Goal: Transaction & Acquisition: Purchase product/service

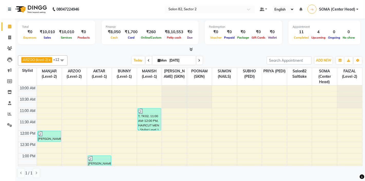
click at [198, 62] on span at bounding box center [199, 60] width 6 height 8
type input "02-09-2025"
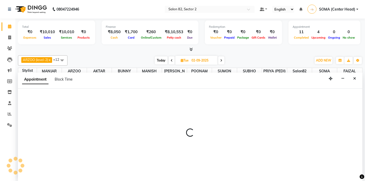
scroll to position [0, 0]
select select "33727"
select select "tentative"
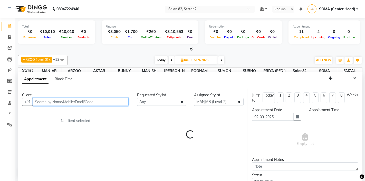
select select "660"
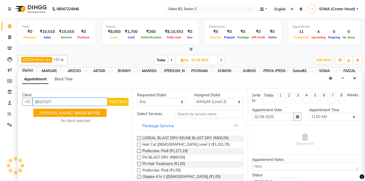
click at [67, 111] on span "[PERSON_NAME]" at bounding box center [56, 112] width 33 height 5
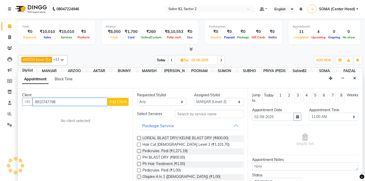
type input "8910747798"
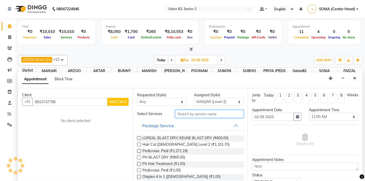
click at [191, 111] on input "text" at bounding box center [209, 114] width 68 height 8
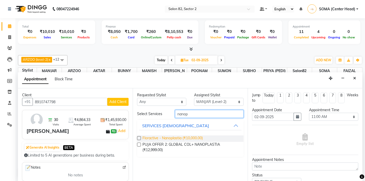
type input "nanop"
click at [183, 137] on span "Floractive - Nanoplastia (₹10,000.00)" at bounding box center [173, 138] width 60 height 6
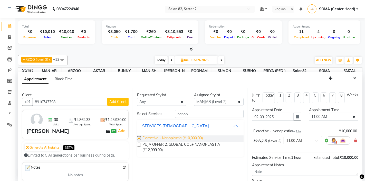
checkbox input "false"
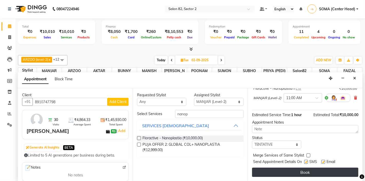
click at [304, 170] on button "Book" at bounding box center [305, 171] width 106 height 9
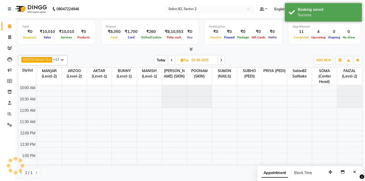
scroll to position [0, 0]
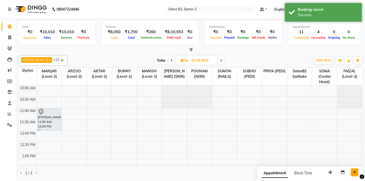
click at [354, 172] on icon "Close" at bounding box center [354, 172] width 3 height 4
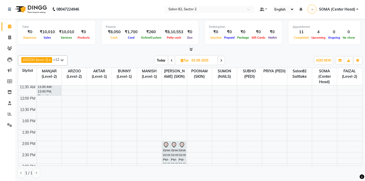
scroll to position [36, 0]
click at [161, 61] on span "Today" at bounding box center [161, 60] width 13 height 8
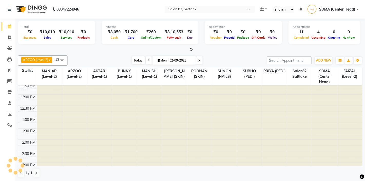
type input "[DATE]"
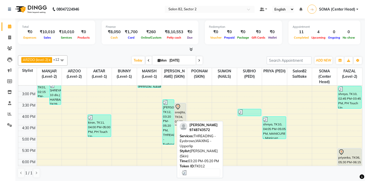
scroll to position [104, 0]
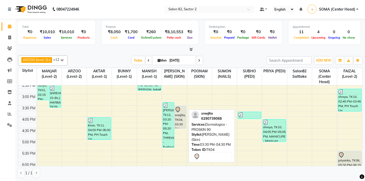
click at [179, 115] on div "sreejita, TK04, 03:30 PM-04:30 PM, Dermalogica - PROSKIN 90" at bounding box center [180, 117] width 11 height 22
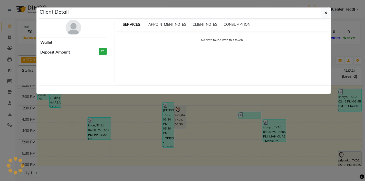
select select "7"
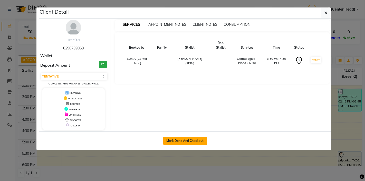
click at [188, 139] on button "Mark Done And Checkout" at bounding box center [185, 140] width 44 height 8
select select "service"
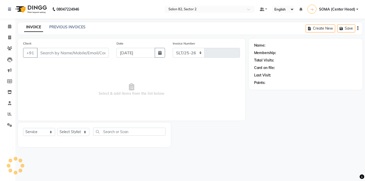
select select "8703"
type input "1677"
type input "6290739068"
select select "83819"
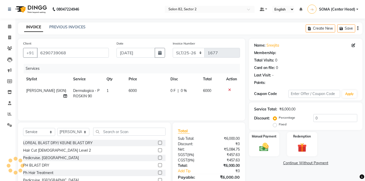
select select "1: Object"
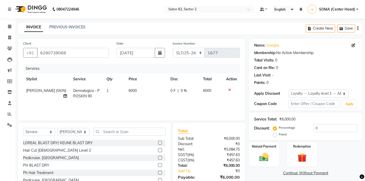
click at [229, 89] on icon at bounding box center [229, 90] width 3 height 4
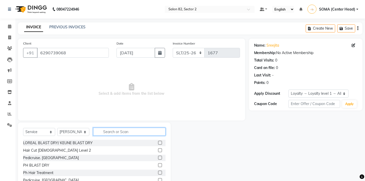
click at [126, 130] on input "text" at bounding box center [129, 131] width 72 height 8
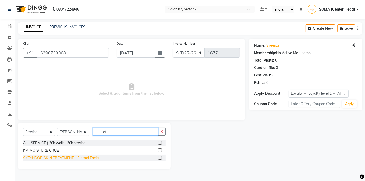
type input "et"
click at [88, 158] on div "SKEYNDOR SKIN TREATMENT - Eternal Facial" at bounding box center [61, 157] width 76 height 5
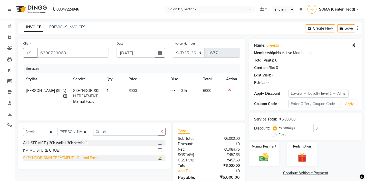
checkbox input "false"
click at [40, 129] on select "Select Service Product Membership Package Voucher Prepaid Gift Card" at bounding box center [39, 132] width 32 height 8
select select "product"
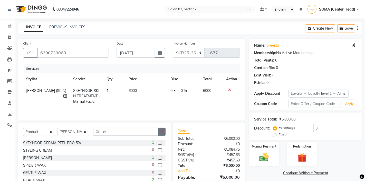
click at [165, 131] on button "button" at bounding box center [161, 131] width 7 height 8
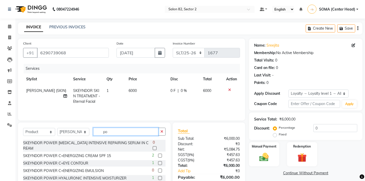
type input "p"
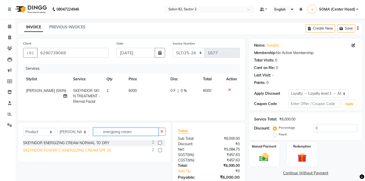
type input "energizing cream"
click at [99, 151] on div "SKEYNDOR POWER C+ENERGIZING CREAM SPF 15" at bounding box center [67, 149] width 88 height 5
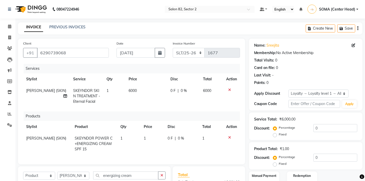
checkbox input "false"
click at [148, 137] on td "1" at bounding box center [153, 143] width 24 height 22
select select "83819"
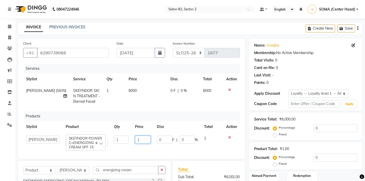
click at [147, 139] on input "1" at bounding box center [143, 139] width 16 height 8
type input "4290"
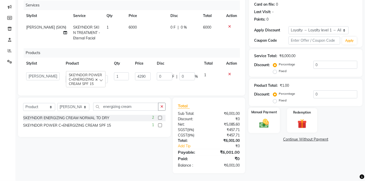
click at [264, 115] on div "Manual Payment" at bounding box center [264, 119] width 32 height 25
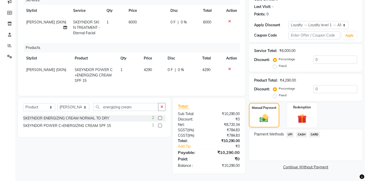
scroll to position [0, 0]
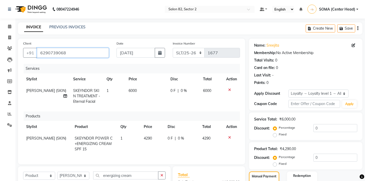
click at [86, 50] on input "6290739068" at bounding box center [73, 53] width 72 height 10
click at [89, 53] on input "6290739068" at bounding box center [73, 53] width 72 height 10
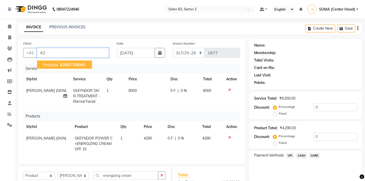
type input "6"
click at [65, 64] on span "9163346" at bounding box center [57, 64] width 18 height 5
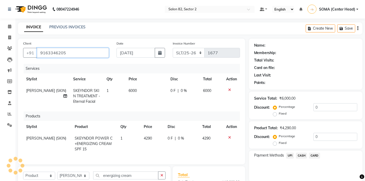
type input "9163346205"
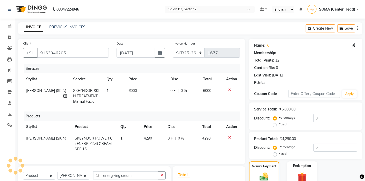
select select "1: Object"
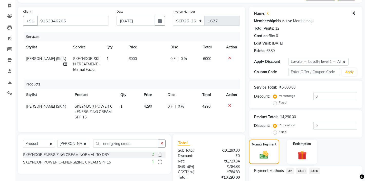
scroll to position [68, 0]
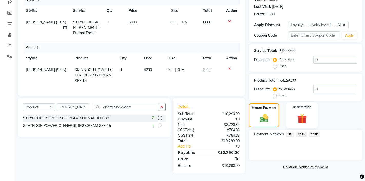
click at [308, 115] on img at bounding box center [302, 118] width 16 height 12
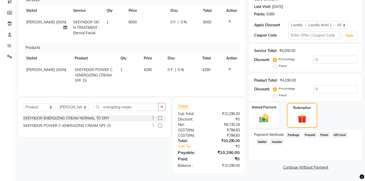
click at [325, 136] on span "Points" at bounding box center [324, 135] width 11 height 6
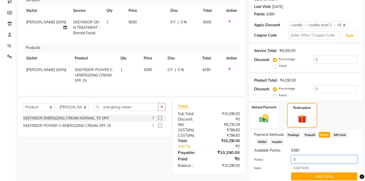
click at [312, 157] on input "0" at bounding box center [324, 159] width 66 height 8
type input "1000"
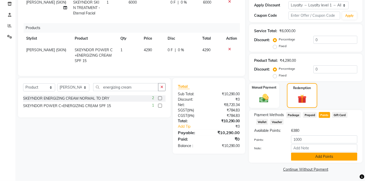
click at [304, 157] on button "Add Points" at bounding box center [324, 156] width 66 height 8
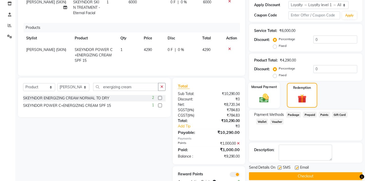
click at [271, 90] on div "Manual Payment" at bounding box center [264, 95] width 32 height 26
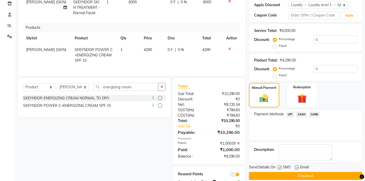
click at [317, 114] on span "CARD" at bounding box center [314, 114] width 11 height 6
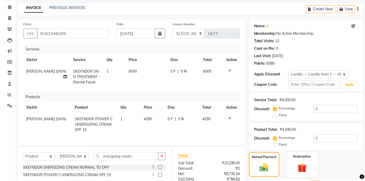
scroll to position [18, 0]
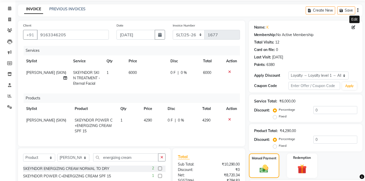
click at [353, 27] on icon at bounding box center [354, 27] width 4 height 4
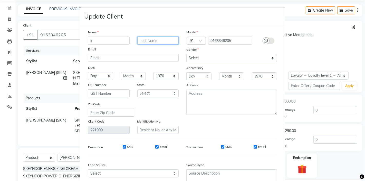
click at [164, 41] on input "text" at bounding box center [158, 40] width 42 height 8
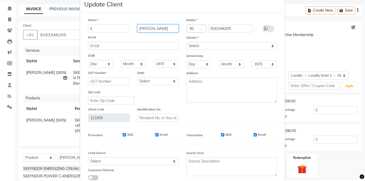
scroll to position [12, 0]
type input "haldar"
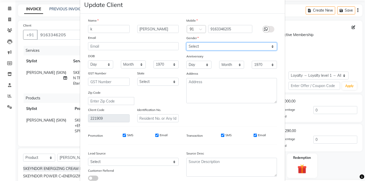
click at [206, 45] on select "Select Male Female Other Prefer Not To Say" at bounding box center [231, 46] width 91 height 8
select select "female"
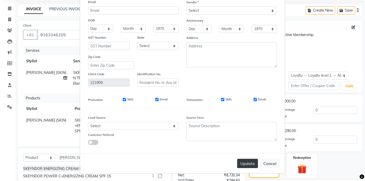
click at [250, 162] on button "Update" at bounding box center [247, 162] width 21 height 9
select select
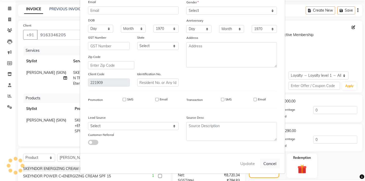
select select
checkbox input "false"
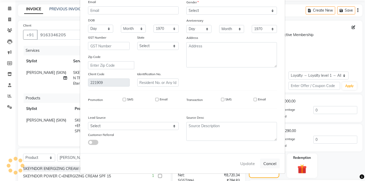
checkbox input "false"
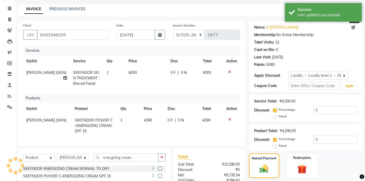
select select "1: Object"
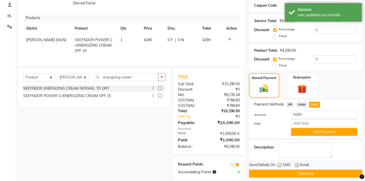
scroll to position [105, 0]
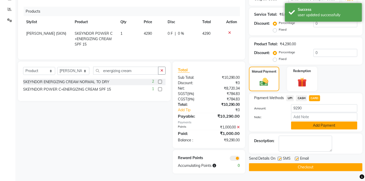
click at [309, 126] on button "Add Payment" at bounding box center [324, 125] width 66 height 8
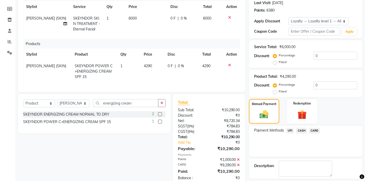
scroll to position [116, 0]
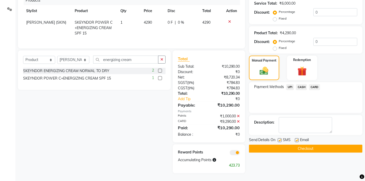
click at [239, 120] on icon at bounding box center [238, 121] width 3 height 4
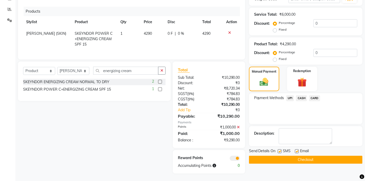
click at [290, 98] on span "UPI" at bounding box center [290, 98] width 8 height 6
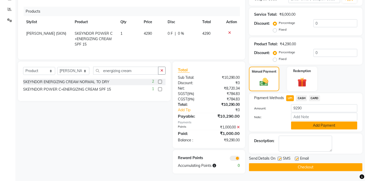
click at [305, 124] on button "Add Payment" at bounding box center [324, 125] width 66 height 8
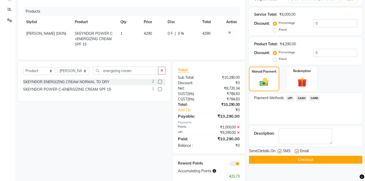
scroll to position [116, 0]
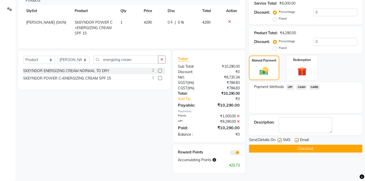
click at [306, 147] on button "Checkout" at bounding box center [306, 148] width 114 height 8
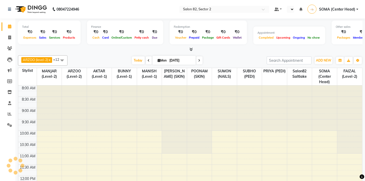
select select "en"
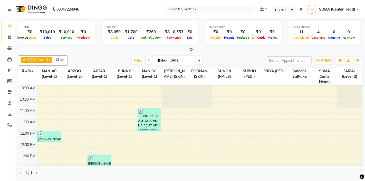
click at [11, 37] on icon at bounding box center [9, 37] width 3 height 4
select select "service"
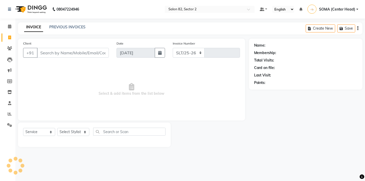
select select "8703"
type input "1677"
click at [79, 130] on select "Select Stylist" at bounding box center [73, 132] width 32 height 8
select select "33727"
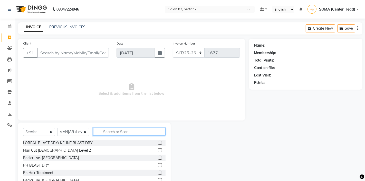
click at [115, 132] on input "text" at bounding box center [129, 131] width 72 height 8
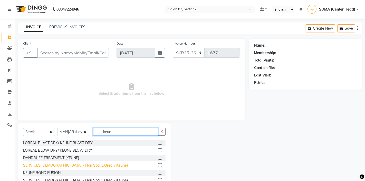
type input "keun"
click at [85, 166] on div "SERVICES [DEMOGRAPHIC_DATA] - Hair Spa (L’Oreal / Keune)" at bounding box center [75, 164] width 105 height 5
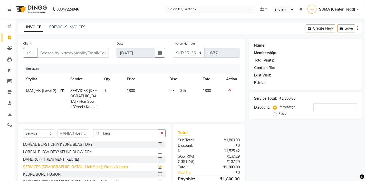
checkbox input "false"
click at [130, 91] on span "1800" at bounding box center [131, 90] width 8 height 5
select select "33727"
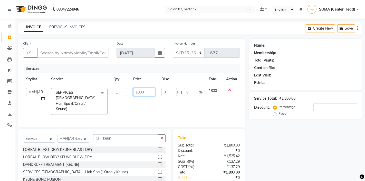
click at [140, 92] on input "1800" at bounding box center [144, 92] width 22 height 8
type input "2000"
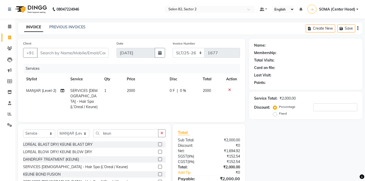
select select "service"
select select "33727"
click at [88, 53] on input "Client" at bounding box center [73, 53] width 72 height 10
click at [81, 51] on input "Client" at bounding box center [73, 53] width 72 height 10
click at [82, 53] on input "Client" at bounding box center [73, 53] width 72 height 10
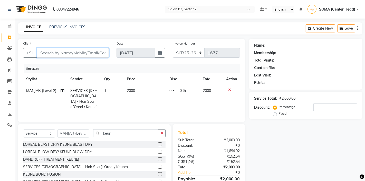
type input "8"
type input "0"
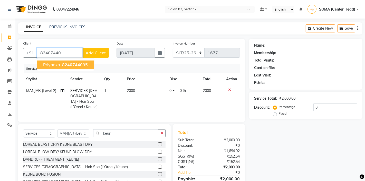
click at [78, 63] on span "82407440" at bounding box center [72, 64] width 21 height 5
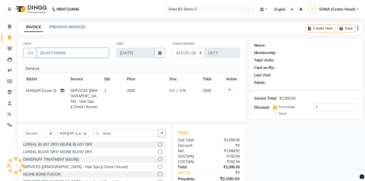
type input "8240744095"
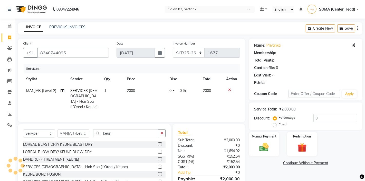
select select "1: Object"
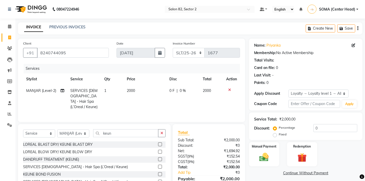
scroll to position [25, 0]
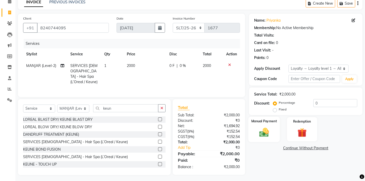
click at [262, 127] on img at bounding box center [264, 131] width 16 height 11
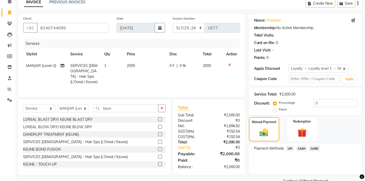
click at [290, 148] on span "UPI" at bounding box center [290, 148] width 8 height 6
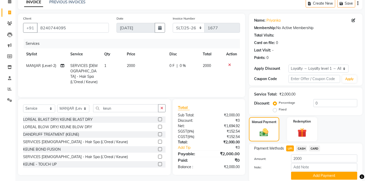
scroll to position [44, 0]
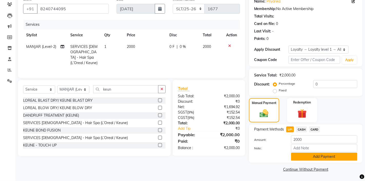
click at [318, 156] on button "Add Payment" at bounding box center [324, 156] width 66 height 8
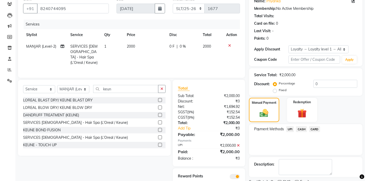
scroll to position [66, 0]
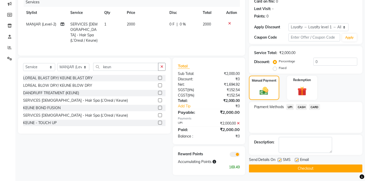
click at [314, 168] on button "Checkout" at bounding box center [306, 168] width 114 height 8
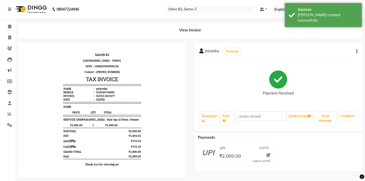
scroll to position [4, 0]
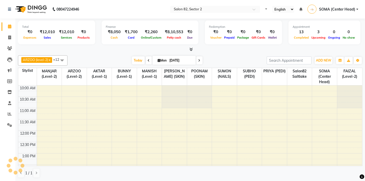
select select "en"
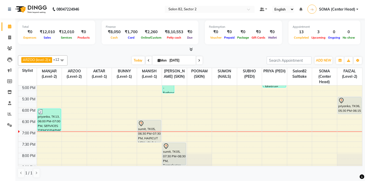
scroll to position [169, 0]
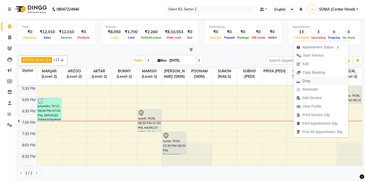
click at [306, 81] on span "Drop" at bounding box center [307, 80] width 8 height 5
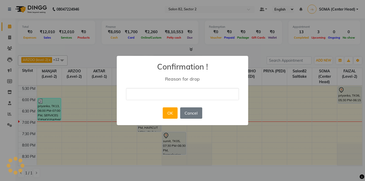
click at [167, 96] on input "text" at bounding box center [182, 94] width 113 height 12
type input "client cancelle"
click at [172, 111] on button "OK" at bounding box center [170, 112] width 15 height 11
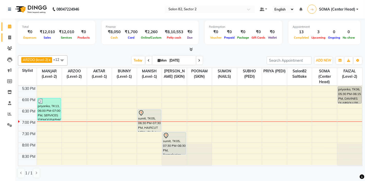
click at [10, 36] on icon at bounding box center [9, 37] width 3 height 4
select select "service"
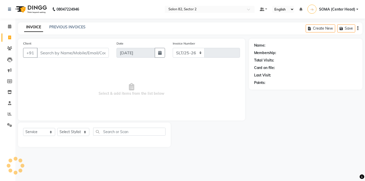
select select "8703"
type input "1678"
click at [67, 26] on link "PREVIOUS INVOICES" at bounding box center [67, 27] width 36 height 5
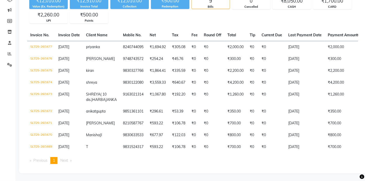
scroll to position [63, 0]
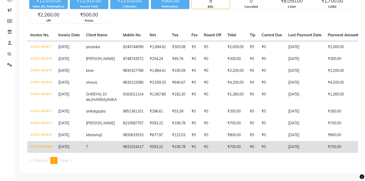
click at [135, 149] on td "9831524317" at bounding box center [133, 147] width 27 height 12
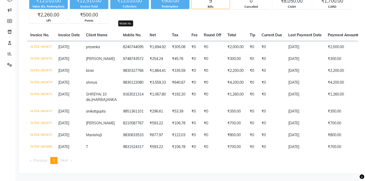
scroll to position [0, 0]
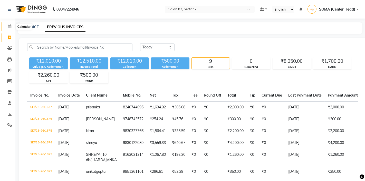
click at [10, 27] on icon at bounding box center [9, 26] width 3 height 4
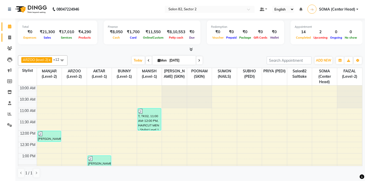
click at [11, 36] on span at bounding box center [9, 38] width 9 height 6
select select "service"
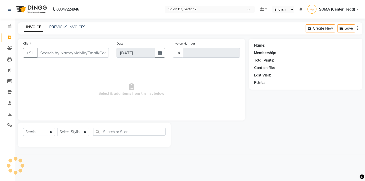
type input "1679"
select select "8703"
click at [75, 26] on link "PREVIOUS INVOICES" at bounding box center [67, 27] width 36 height 5
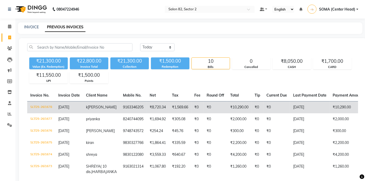
click at [130, 106] on td "9163346205" at bounding box center [133, 107] width 27 height 12
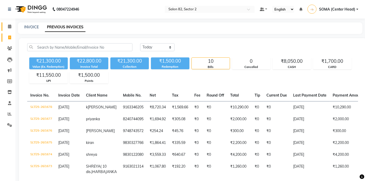
click at [9, 27] on icon at bounding box center [9, 26] width 3 height 4
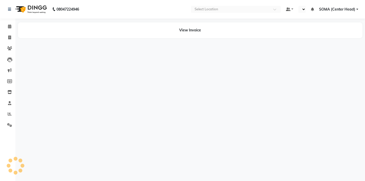
select select "en"
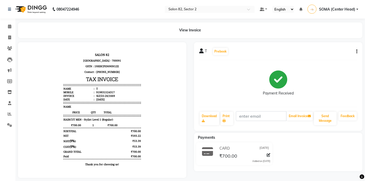
click at [269, 156] on icon at bounding box center [269, 155] width 4 height 4
select select "2"
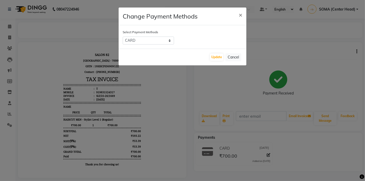
click at [269, 156] on ngb-modal-window "Change Payment Methods × Select Payment Methods UPI CASH CARD Update Cancel" at bounding box center [182, 90] width 365 height 181
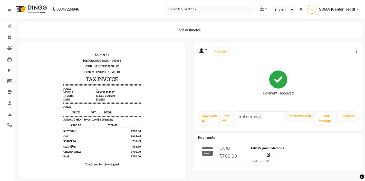
click at [358, 51] on div "T Prebook Payment Received Download Print Email Invoice Send Message Feedback" at bounding box center [278, 86] width 168 height 88
click at [357, 51] on icon "button" at bounding box center [356, 51] width 1 height 0
click at [10, 37] on icon at bounding box center [9, 37] width 3 height 4
select select "service"
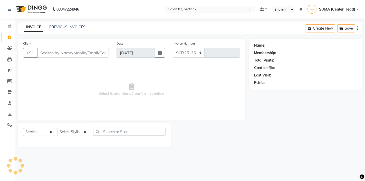
select select "8703"
type input "1678"
click at [10, 27] on icon at bounding box center [9, 26] width 3 height 4
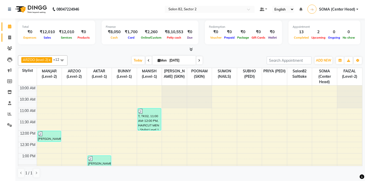
click at [11, 36] on icon at bounding box center [9, 37] width 3 height 4
select select "service"
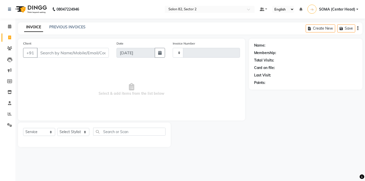
type input "1678"
select select "8703"
click at [65, 49] on input "Client" at bounding box center [73, 53] width 72 height 10
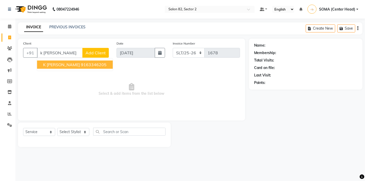
click at [57, 64] on span "k haldar" at bounding box center [61, 64] width 37 height 5
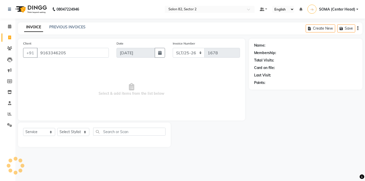
type input "9163346205"
select select "1: Object"
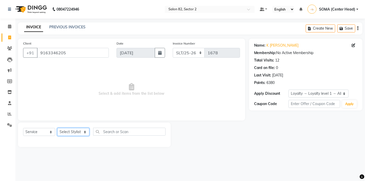
click at [75, 131] on select "Select Stylist AKTAR (level-1) ARZOO (level-2) BUNNY (level-1) FAIZAL (level-2)…" at bounding box center [73, 132] width 32 height 8
select select "83819"
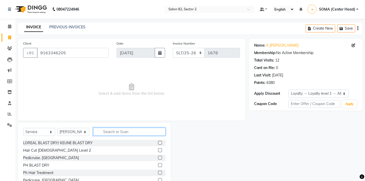
click at [107, 130] on input "text" at bounding box center [129, 131] width 72 height 8
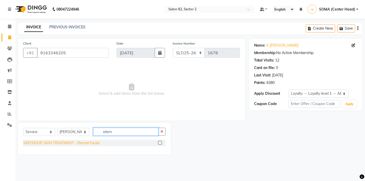
type input "etern"
click at [67, 143] on div "SKEYNDOR SKIN TREATMENT - Eternal Facial" at bounding box center [61, 142] width 76 height 5
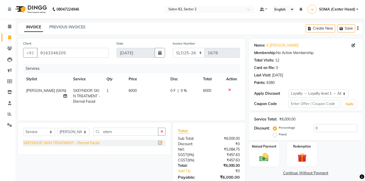
checkbox input "false"
click at [38, 132] on select "Select Service Product Membership Package Voucher Prepaid Gift Card" at bounding box center [39, 132] width 32 height 8
select select "product"
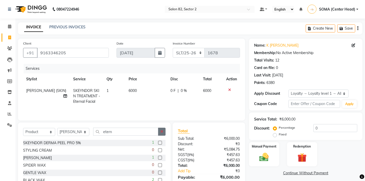
click at [163, 132] on button "button" at bounding box center [161, 131] width 7 height 8
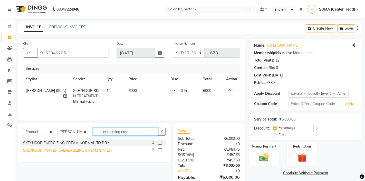
type input "energizing crea"
click at [87, 150] on div "SKEYNDOR POWER C+ENERGIZING CREAM SPF 15" at bounding box center [67, 149] width 88 height 5
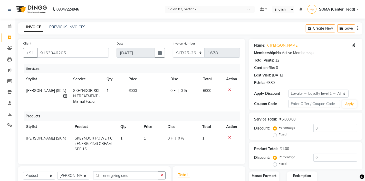
checkbox input "false"
click at [150, 138] on td "1" at bounding box center [153, 143] width 24 height 22
select select "83819"
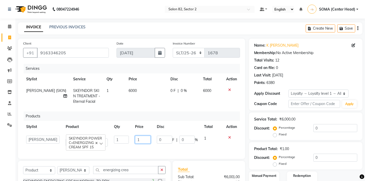
click at [150, 138] on input "1" at bounding box center [143, 139] width 16 height 8
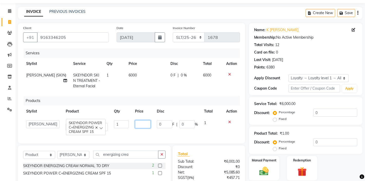
scroll to position [15, 0]
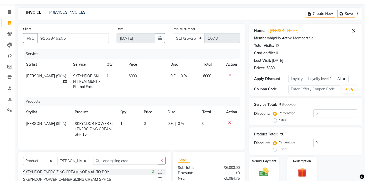
click at [148, 122] on td "0" at bounding box center [153, 129] width 24 height 22
select select "83819"
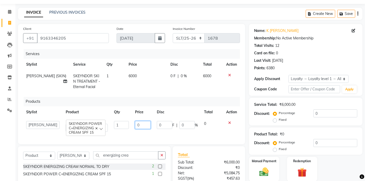
click at [148, 122] on input "0" at bounding box center [143, 125] width 16 height 8
type input "4290"
click at [178, 102] on div "Products" at bounding box center [134, 102] width 220 height 10
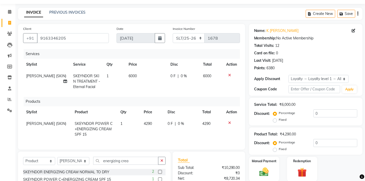
scroll to position [68, 0]
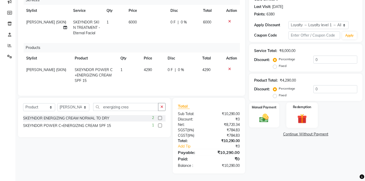
click at [302, 110] on div "Redemption" at bounding box center [302, 114] width 32 height 25
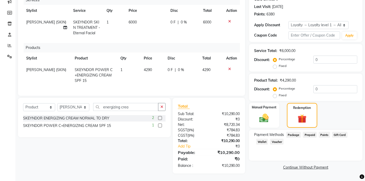
click at [325, 133] on span "Points" at bounding box center [324, 135] width 11 height 6
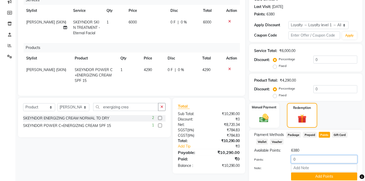
click at [313, 159] on input "0" at bounding box center [324, 159] width 66 height 8
type input "1000"
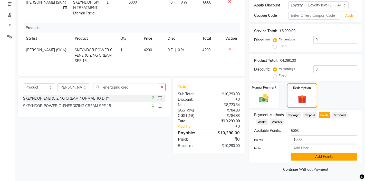
click at [314, 156] on button "Add Points" at bounding box center [324, 156] width 66 height 8
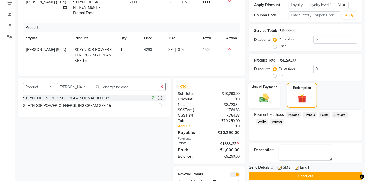
click at [269, 99] on img at bounding box center [264, 97] width 16 height 11
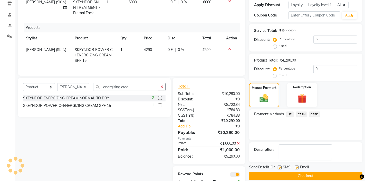
click at [291, 114] on span "UPI" at bounding box center [290, 114] width 8 height 6
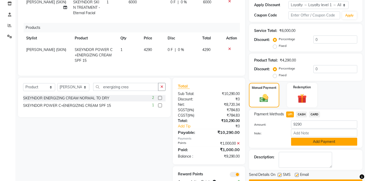
click at [307, 142] on button "Add Payment" at bounding box center [324, 141] width 66 height 8
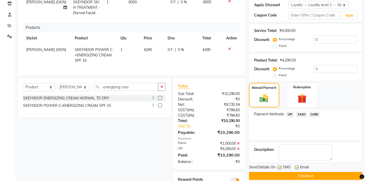
scroll to position [116, 0]
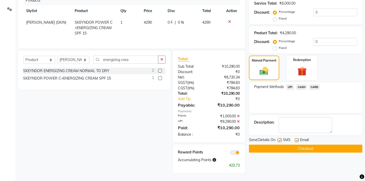
click at [305, 148] on button "Checkout" at bounding box center [306, 148] width 114 height 8
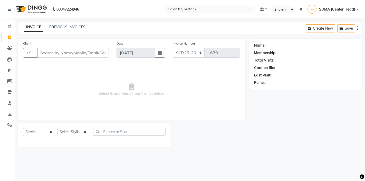
select select "service"
click at [75, 132] on select "Select Stylist" at bounding box center [73, 132] width 32 height 8
select select "74473"
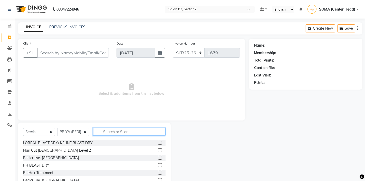
click at [120, 131] on input "text" at bounding box center [129, 131] width 72 height 8
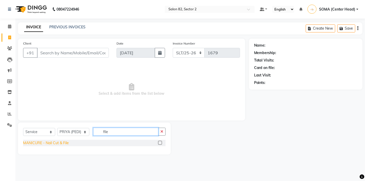
type input "file"
click at [61, 144] on div "MANICURE - Nail Cut & File" at bounding box center [46, 142] width 46 height 5
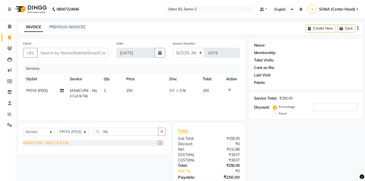
checkbox input "false"
click at [161, 130] on icon "button" at bounding box center [162, 131] width 3 height 4
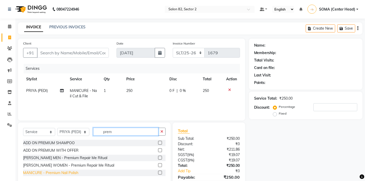
type input "prem"
click at [70, 173] on div "MANICURE - Premium Nail Polish" at bounding box center [50, 172] width 55 height 5
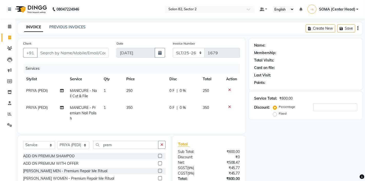
checkbox input "false"
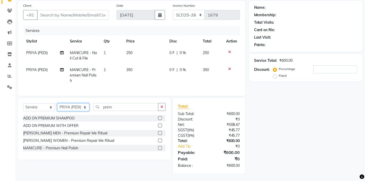
click at [81, 109] on select "Select Stylist AKTAR (level-1) ARZOO (level-2) BUNNY (level-1) FAIZAL (level-2)…" at bounding box center [73, 107] width 32 height 8
select select "33728"
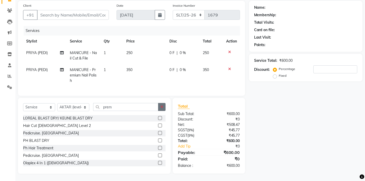
click at [162, 107] on icon "button" at bounding box center [162, 107] width 3 height 4
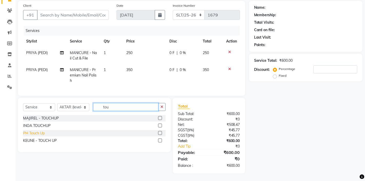
type input "tou"
click at [36, 135] on div "PH Touch Up" at bounding box center [34, 132] width 22 height 5
checkbox input "false"
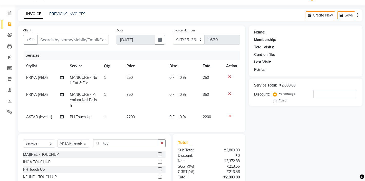
scroll to position [0, 0]
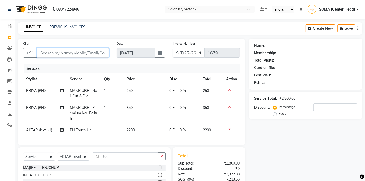
click at [70, 52] on input "Client" at bounding box center [73, 53] width 72 height 10
type input "r"
type input "0"
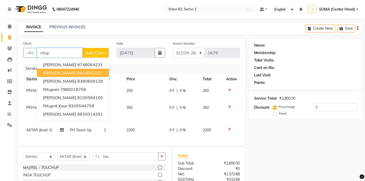
click at [61, 72] on span "[PERSON_NAME]" at bounding box center [59, 72] width 33 height 5
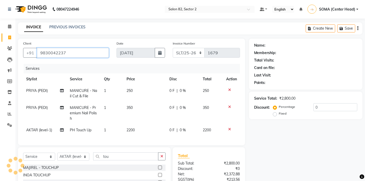
type input "9830042237"
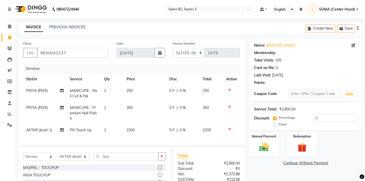
select select "1: Object"
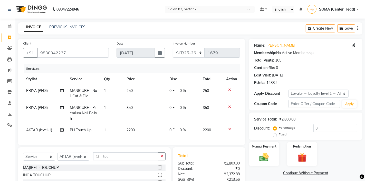
click at [274, 44] on link "Rituparna Patra" at bounding box center [281, 45] width 29 height 5
click at [86, 131] on span "PH Touch Up" at bounding box center [81, 129] width 22 height 5
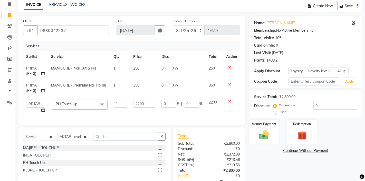
scroll to position [30, 0]
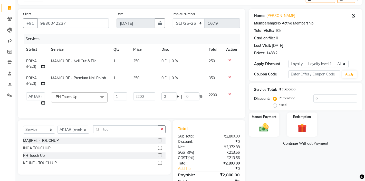
click at [101, 96] on span at bounding box center [102, 97] width 10 height 10
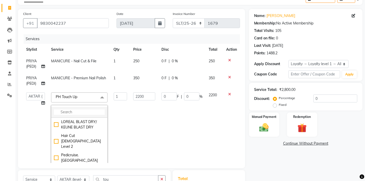
click at [91, 109] on input "multiselect-search" at bounding box center [79, 111] width 51 height 5
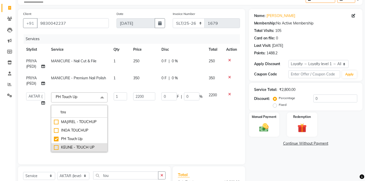
type input "tou"
click at [77, 146] on div "KEUNE - TOUCH UP" at bounding box center [79, 146] width 51 height 5
checkbox input "false"
checkbox input "true"
click at [125, 130] on td "1" at bounding box center [121, 121] width 20 height 65
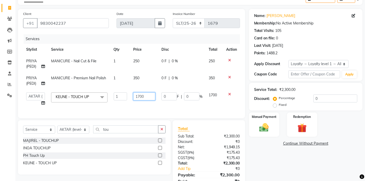
click at [147, 97] on input "1700" at bounding box center [144, 96] width 22 height 8
type input "1"
type input "2000"
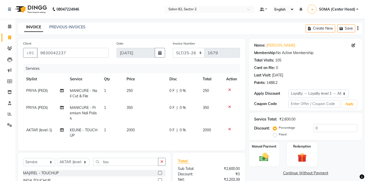
scroll to position [55, 0]
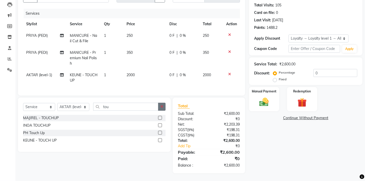
click at [163, 106] on icon "button" at bounding box center [162, 107] width 3 height 4
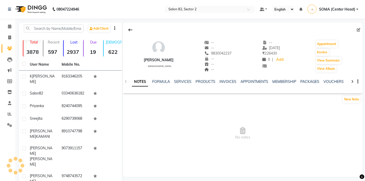
select select "en"
click at [183, 79] on div "SERVICES" at bounding box center [182, 81] width 17 height 5
click at [186, 82] on link "SERVICES" at bounding box center [182, 81] width 17 height 5
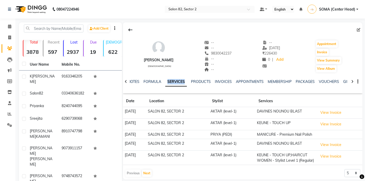
click at [332, 124] on button "View Invoice" at bounding box center [331, 124] width 26 height 8
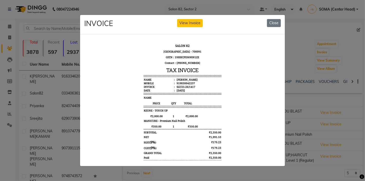
click at [273, 23] on button "Close" at bounding box center [274, 23] width 14 height 8
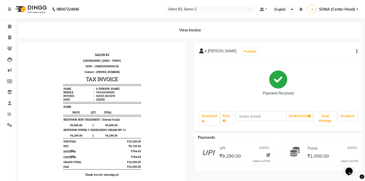
click at [357, 51] on icon "button" at bounding box center [356, 51] width 1 height 0
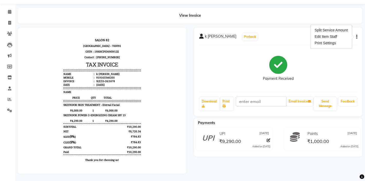
click at [269, 140] on icon at bounding box center [269, 140] width 4 height 4
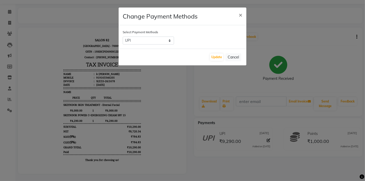
click at [240, 16] on span "×" at bounding box center [241, 15] width 4 height 8
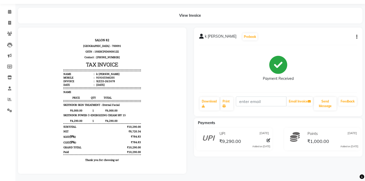
scroll to position [0, 0]
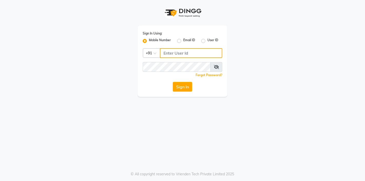
click at [170, 51] on input "Username" at bounding box center [191, 53] width 62 height 10
type input "8542888882"
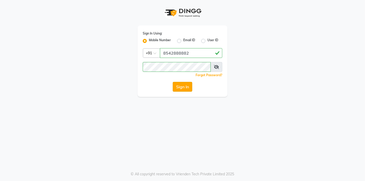
click at [181, 86] on button "Sign In" at bounding box center [183, 87] width 20 height 10
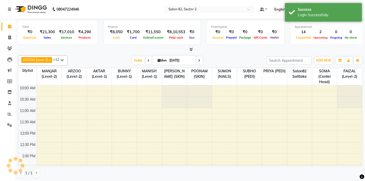
select select "en"
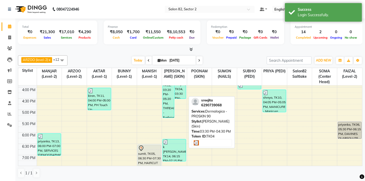
scroll to position [169, 0]
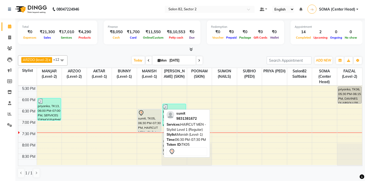
click at [147, 120] on div "sumit, TK05, 06:30 PM-07:30 PM, HAIRCUT MEN - Stylist Level 1 (Regular)" at bounding box center [149, 120] width 23 height 22
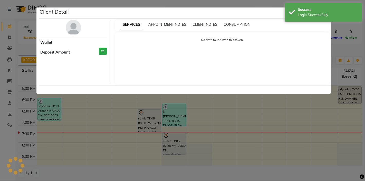
select select "7"
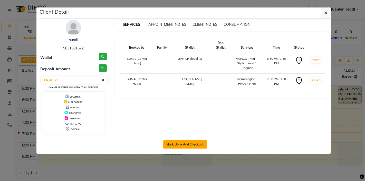
click at [188, 143] on button "Mark Done And Checkout" at bounding box center [185, 144] width 44 height 8
select select "service"
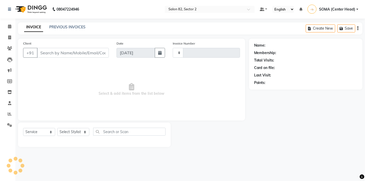
type input "1679"
select select "8703"
type input "9831381672"
select select "83819"
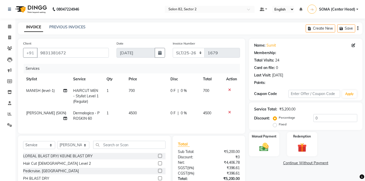
select select "1: Object"
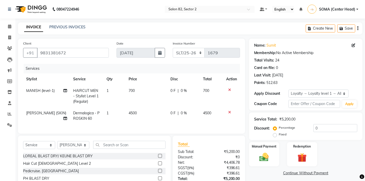
click at [230, 110] on icon at bounding box center [229, 112] width 3 height 4
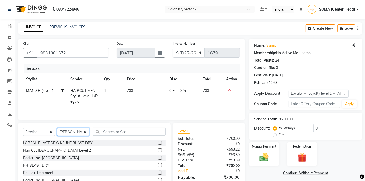
click at [81, 129] on select "Select Stylist AKTAR (level-1) ARZOO (level-2) BUNNY (level-1) FAIZAL (level-2)…" at bounding box center [73, 132] width 32 height 8
select select "67954"
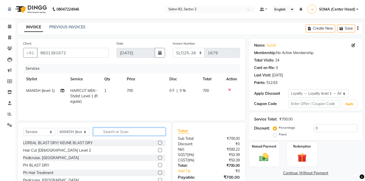
click at [125, 132] on input "text" at bounding box center [129, 131] width 72 height 8
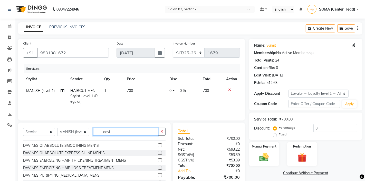
scroll to position [35, 0]
type input "davi"
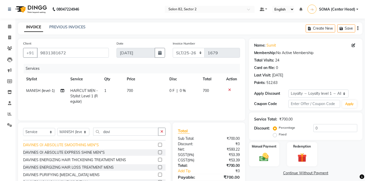
click at [87, 143] on div "DAVINES OI ABSOLUTE SMOOTHING MEN"S" at bounding box center [61, 144] width 76 height 5
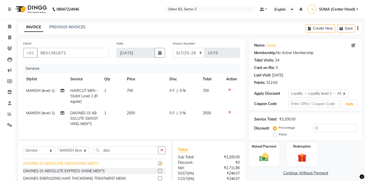
checkbox input "false"
click at [134, 112] on span "2500" at bounding box center [131, 112] width 8 height 5
select select "67954"
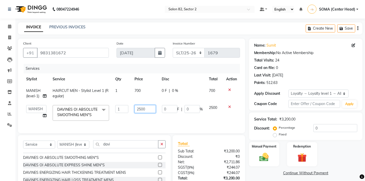
click at [151, 110] on input "2500" at bounding box center [145, 109] width 21 height 8
type input "2000"
click at [94, 89] on span "HAIRCUT MEN - Stylist Level 1 (Regular)" at bounding box center [81, 93] width 56 height 10
select select "67954"
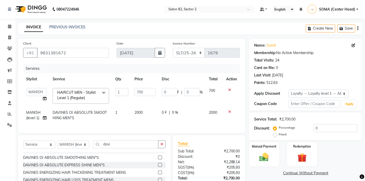
click at [89, 111] on span "DAVINES OI ABSOLUTE SMOOTHING MEN"S" at bounding box center [80, 115] width 54 height 10
select select "67954"
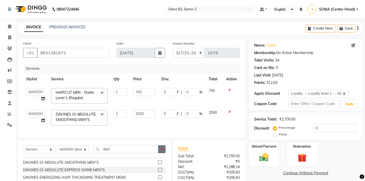
click at [164, 148] on button "button" at bounding box center [161, 149] width 7 height 8
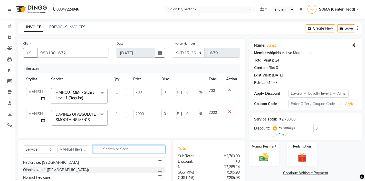
scroll to position [42, 0]
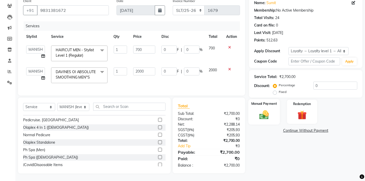
click at [266, 113] on img at bounding box center [264, 114] width 16 height 11
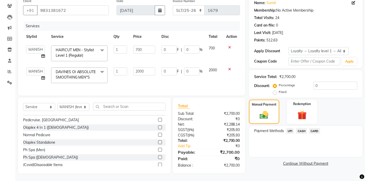
click at [291, 130] on span "UPI" at bounding box center [290, 131] width 8 height 6
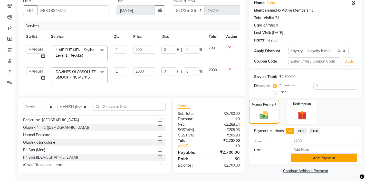
click at [304, 158] on button "Add Payment" at bounding box center [324, 158] width 66 height 8
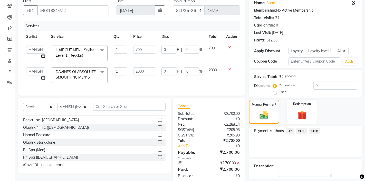
scroll to position [84, 0]
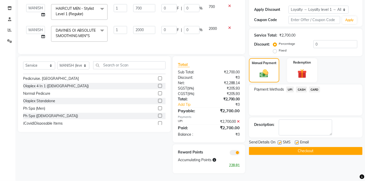
click at [300, 149] on button "Checkout" at bounding box center [306, 151] width 114 height 8
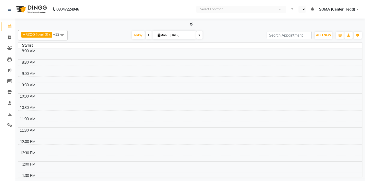
select select "en"
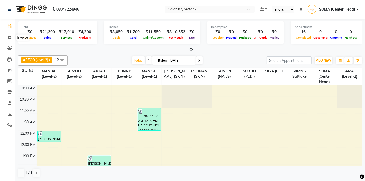
click at [10, 37] on icon at bounding box center [9, 37] width 3 height 4
select select "service"
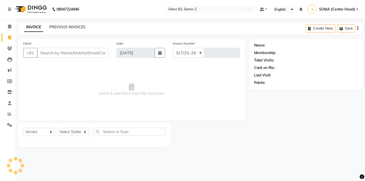
select select "8703"
type input "1679"
click at [78, 26] on link "PREVIOUS INVOICES" at bounding box center [67, 27] width 36 height 5
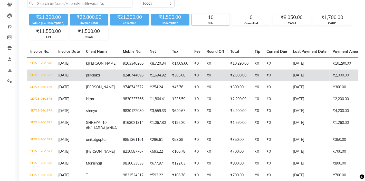
scroll to position [76, 0]
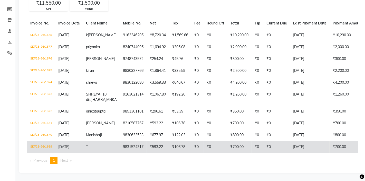
click at [175, 146] on td "₹106.78" at bounding box center [180, 147] width 22 height 12
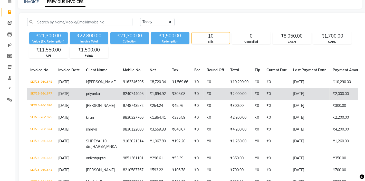
scroll to position [0, 0]
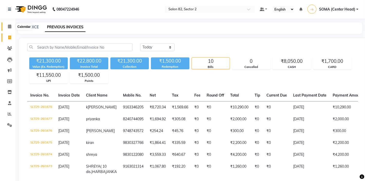
click at [10, 24] on icon at bounding box center [9, 26] width 3 height 4
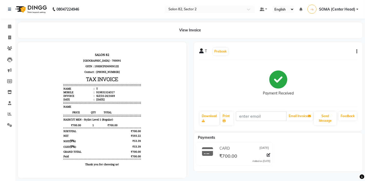
click at [358, 51] on div "T Prebook Payment Received Download Print Email Invoice Send Message Feedback" at bounding box center [278, 86] width 168 height 88
click at [357, 51] on icon "button" at bounding box center [356, 51] width 1 height 0
click at [268, 154] on icon at bounding box center [269, 155] width 4 height 4
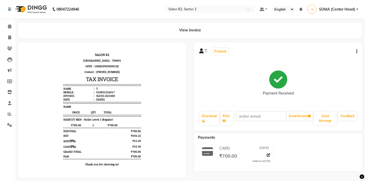
select select "2"
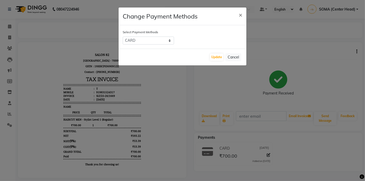
click at [268, 154] on ngb-modal-window "Change Payment Methods × Select Payment Methods UPI CASH CARD Update Cancel" at bounding box center [182, 90] width 365 height 181
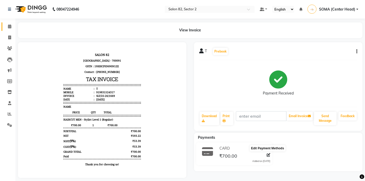
click at [9, 25] on icon at bounding box center [9, 26] width 3 height 4
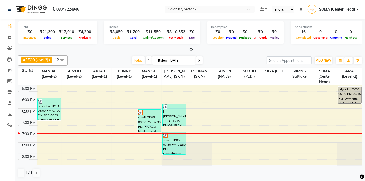
scroll to position [0, 0]
click at [10, 37] on icon at bounding box center [9, 37] width 3 height 4
select select "service"
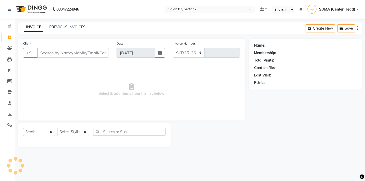
select select "8703"
type input "1679"
click at [72, 133] on select "Select Stylist AKTAR (level-1) ARZOO (level-2) BUNNY (level-1) FAIZAL (level-2)…" at bounding box center [73, 132] width 32 height 8
select select "83819"
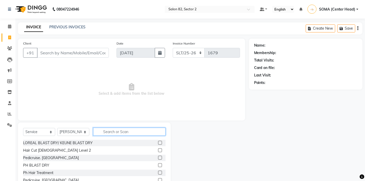
click at [117, 131] on input "text" at bounding box center [129, 131] width 72 height 8
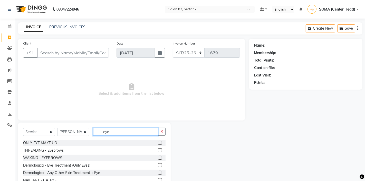
type input "eye"
click at [55, 150] on div "THREADING - Eyebrows" at bounding box center [43, 149] width 41 height 5
checkbox input "false"
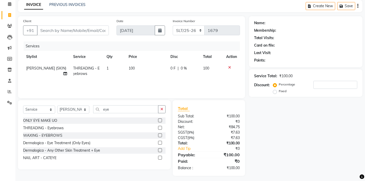
scroll to position [24, 0]
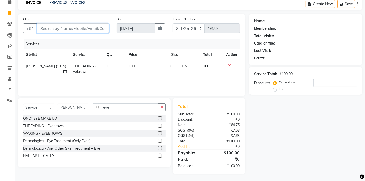
click at [81, 26] on input "Client" at bounding box center [73, 28] width 72 height 10
type input "7"
type input "0"
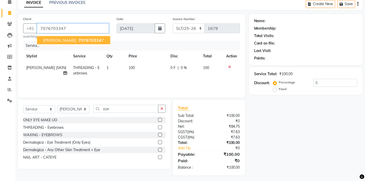
type input "7076703347"
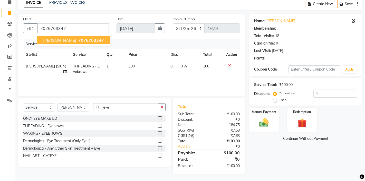
select select "1: Object"
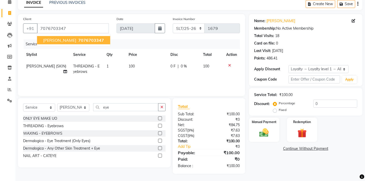
click at [78, 40] on span "7076703347" at bounding box center [91, 39] width 26 height 5
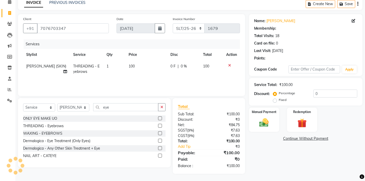
select select "1: Object"
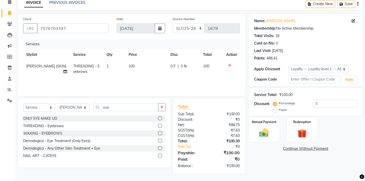
scroll to position [25, 0]
click at [266, 123] on label "Manual Payment" at bounding box center [264, 121] width 26 height 5
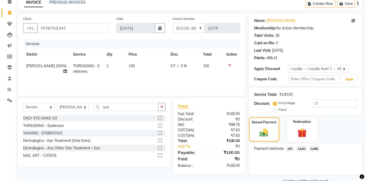
click at [290, 146] on span "UPI" at bounding box center [290, 148] width 8 height 6
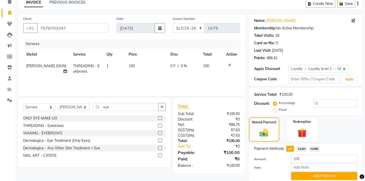
scroll to position [44, 0]
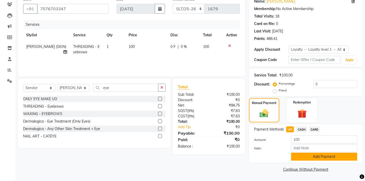
click at [302, 154] on button "Add Payment" at bounding box center [324, 156] width 66 height 8
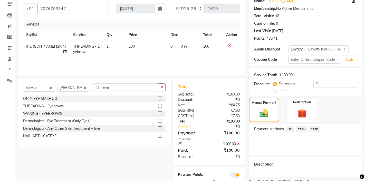
scroll to position [65, 0]
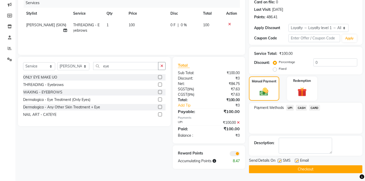
click at [297, 168] on button "Checkout" at bounding box center [306, 169] width 114 height 8
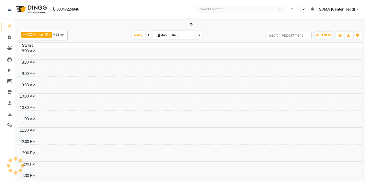
select select "en"
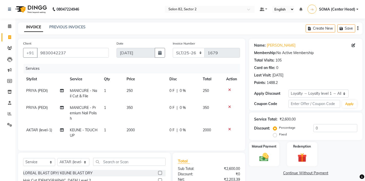
select select "service"
select select "33728"
select select "1: Object"
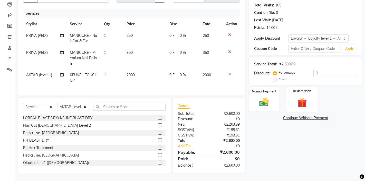
click at [305, 98] on img at bounding box center [302, 102] width 16 height 12
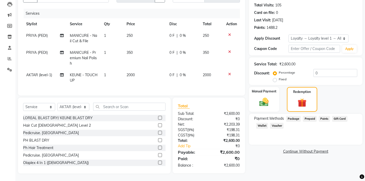
click at [322, 118] on span "Points" at bounding box center [324, 119] width 11 height 6
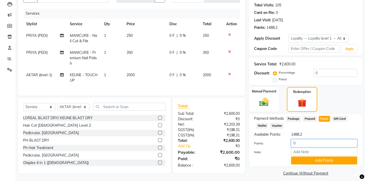
click at [312, 144] on input "0" at bounding box center [324, 143] width 66 height 8
type input "500"
click at [315, 163] on button "Add Points" at bounding box center [324, 160] width 66 height 8
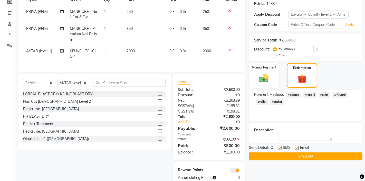
scroll to position [81, 0]
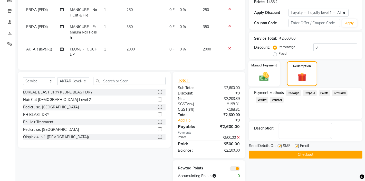
click at [268, 75] on img at bounding box center [264, 76] width 16 height 11
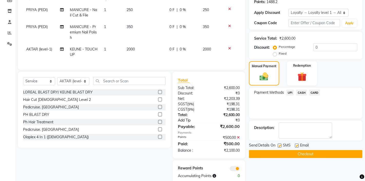
click at [185, 120] on link "Add Tip" at bounding box center [194, 119] width 41 height 5
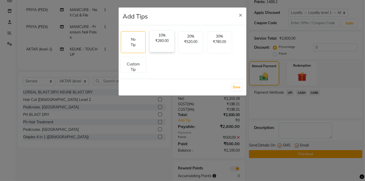
click at [164, 41] on p "₹260.00" at bounding box center [162, 40] width 18 height 5
select select "74473"
select select "33728"
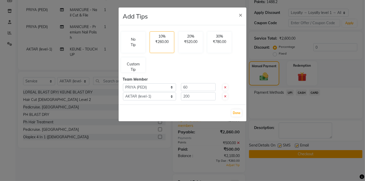
click at [224, 87] on icon at bounding box center [225, 87] width 2 height 3
type input "0"
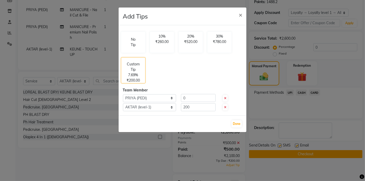
click at [226, 97] on icon at bounding box center [225, 98] width 2 height 3
select select "33728"
type input "200"
click at [235, 121] on button "Done" at bounding box center [237, 123] width 10 height 7
select select "33728"
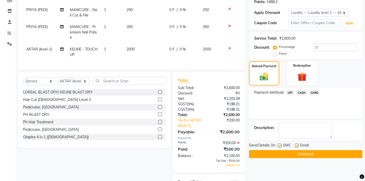
select select "74473"
type input "0"
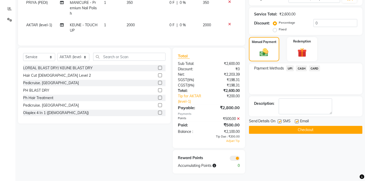
click at [238, 118] on icon at bounding box center [238, 119] width 3 height 4
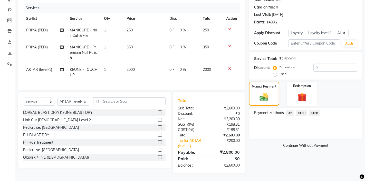
scroll to position [60, 0]
click at [307, 97] on img at bounding box center [302, 97] width 16 height 12
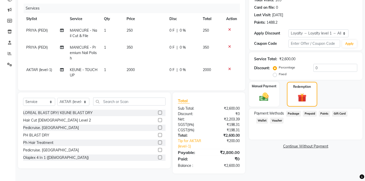
click at [324, 113] on span "Points" at bounding box center [324, 113] width 11 height 6
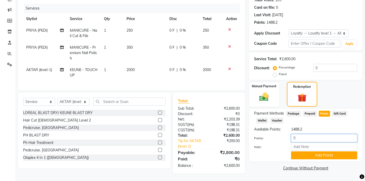
click at [310, 135] on input "0" at bounding box center [324, 138] width 66 height 8
type input "500"
click at [311, 154] on button "Add Points" at bounding box center [324, 155] width 66 height 8
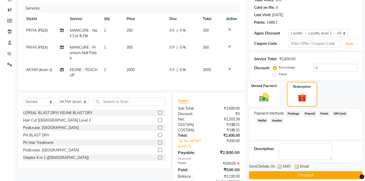
click at [269, 97] on img at bounding box center [264, 96] width 16 height 11
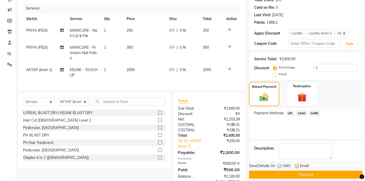
click at [303, 112] on span "CASH" at bounding box center [301, 113] width 11 height 6
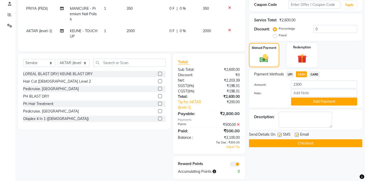
scroll to position [103, 0]
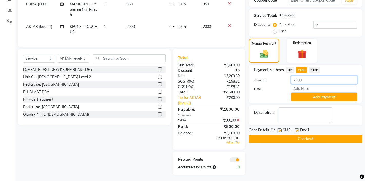
click at [312, 81] on input "2300" at bounding box center [324, 80] width 66 height 8
type input "2000"
click at [311, 99] on button "Add Payment" at bounding box center [324, 97] width 66 height 8
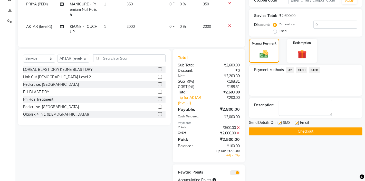
click at [291, 68] on span "UPI" at bounding box center [290, 70] width 8 height 6
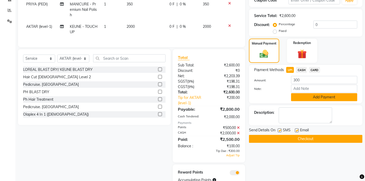
click at [307, 97] on button "Add Payment" at bounding box center [324, 97] width 66 height 8
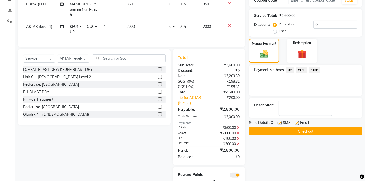
scroll to position [125, 0]
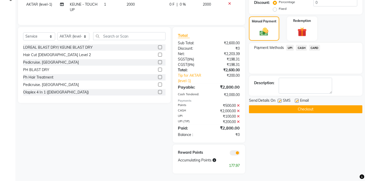
click at [301, 108] on button "Checkout" at bounding box center [306, 109] width 114 height 8
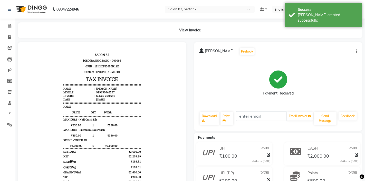
scroll to position [30, 0]
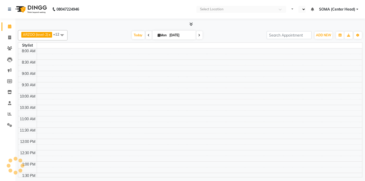
select select "en"
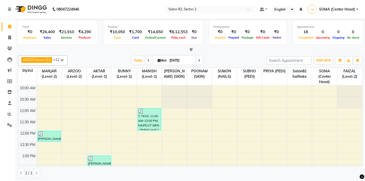
click at [201, 60] on span at bounding box center [199, 60] width 6 height 8
type input "02-09-2025"
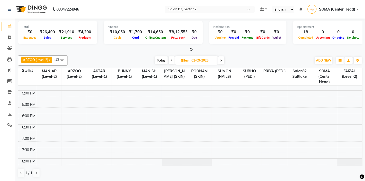
scroll to position [144, 0]
click at [165, 114] on div "10:00 AM 10:30 AM 11:00 AM 11:30 AM 12:00 PM 12:30 PM 1:00 PM 1:30 PM 2:00 PM 2…" at bounding box center [190, 65] width 344 height 248
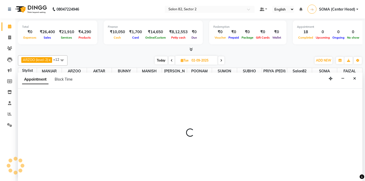
scroll to position [0, 0]
select select "83819"
select select "tentative"
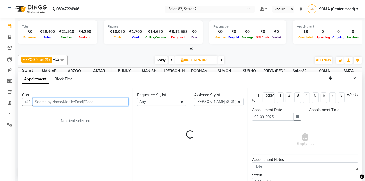
select select "1050"
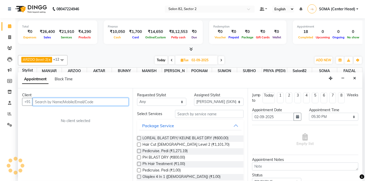
click at [95, 98] on input "text" at bounding box center [81, 102] width 96 height 8
type input "9674731731"
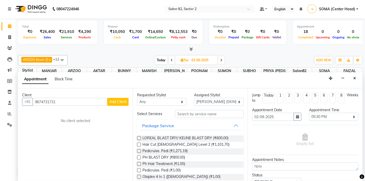
click at [124, 102] on span "Add Client" at bounding box center [117, 101] width 17 height 5
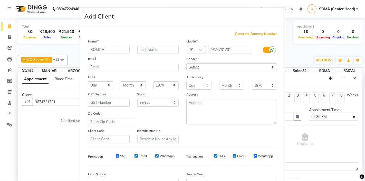
type input "ROMITA"
click at [211, 68] on select "Select Male Female Other Prefer Not To Say" at bounding box center [231, 67] width 91 height 8
select select "female"
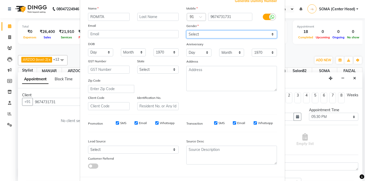
scroll to position [57, 0]
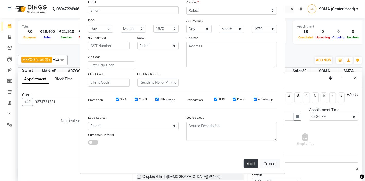
click at [248, 163] on button "Add" at bounding box center [251, 162] width 14 height 9
select select
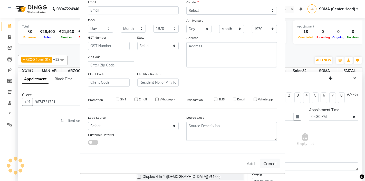
select select
checkbox input "false"
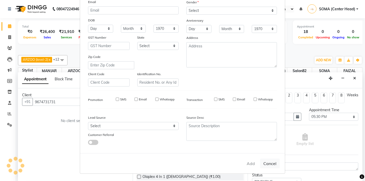
checkbox input "false"
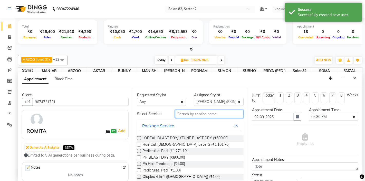
click at [212, 113] on input "text" at bounding box center [209, 114] width 68 height 8
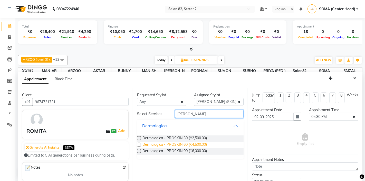
type input "PROSK"
click at [190, 144] on span "Dermalogica - PROSKIN 60 (₹4,500.00)" at bounding box center [175, 145] width 64 height 6
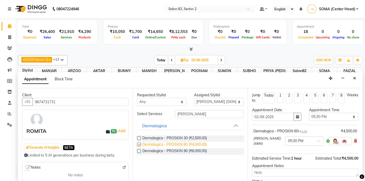
checkbox input "false"
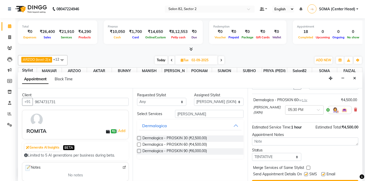
scroll to position [43, 0]
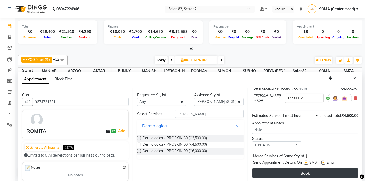
click at [289, 171] on button "Book" at bounding box center [305, 172] width 106 height 9
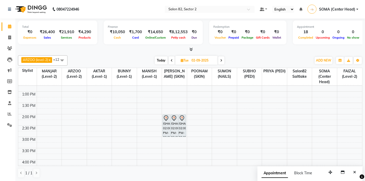
scroll to position [62, 0]
click at [354, 172] on icon "Close" at bounding box center [354, 172] width 3 height 4
click at [164, 58] on span "Today" at bounding box center [161, 60] width 13 height 8
type input "01-09-2025"
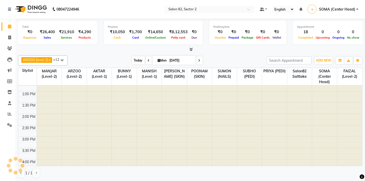
scroll to position [169, 0]
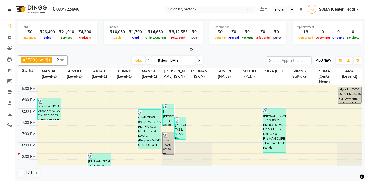
click at [327, 59] on span "ADD NEW" at bounding box center [323, 60] width 15 height 4
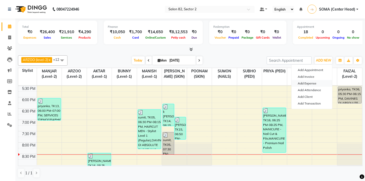
click at [308, 83] on link "Add Expense" at bounding box center [312, 83] width 41 height 7
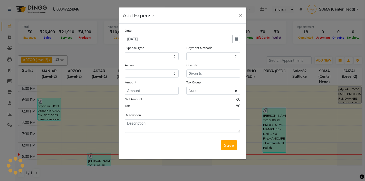
select select
select select "1"
select select "4098"
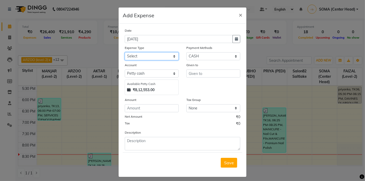
click at [163, 57] on select "Select Advance Salary Bank charges Car maintenance Cash transfer to bank Client…" at bounding box center [152, 56] width 54 height 8
select select "11448"
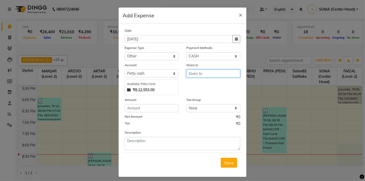
click at [198, 75] on input "text" at bounding box center [213, 73] width 54 height 8
click at [202, 83] on ngb-highlight "AK TAR (level-1)" at bounding box center [208, 84] width 31 height 5
type input "AKTAR (level-1)"
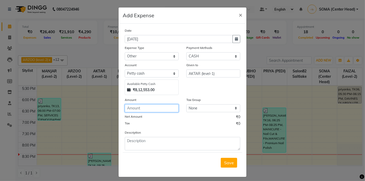
click at [158, 108] on input "number" at bounding box center [152, 108] width 54 height 8
type input "200"
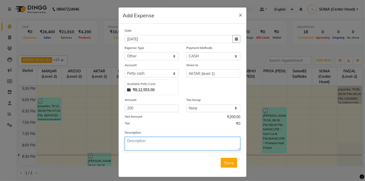
click at [169, 141] on textarea at bounding box center [183, 143] width 116 height 13
type textarea "TIPS PAID THROUGH UPI"
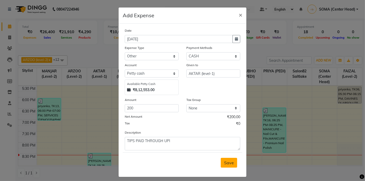
click at [232, 162] on span "Save" at bounding box center [229, 162] width 10 height 5
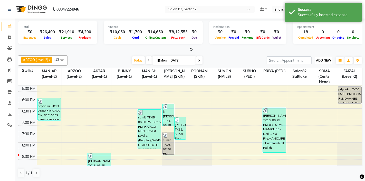
click at [322, 60] on span "ADD NEW" at bounding box center [323, 60] width 15 height 4
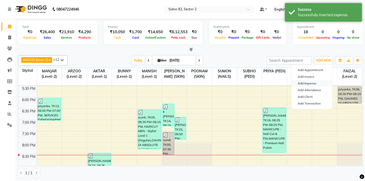
click at [310, 83] on link "Add Expense" at bounding box center [312, 83] width 41 height 7
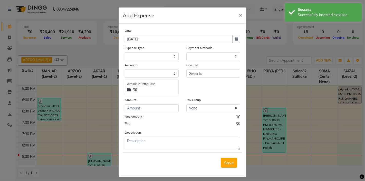
select select "1"
select select "4098"
click at [161, 55] on select "Select Advance Salary Bank charges Car maintenance Cash transfer to bank Client…" at bounding box center [152, 56] width 54 height 8
select select "11456"
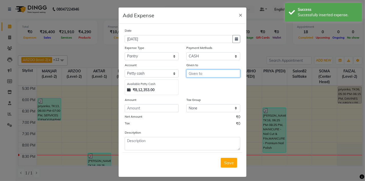
click at [196, 73] on input "text" at bounding box center [213, 73] width 54 height 8
click at [198, 84] on span "MANI" at bounding box center [198, 84] width 11 height 5
type input "MANISH (level-1)"
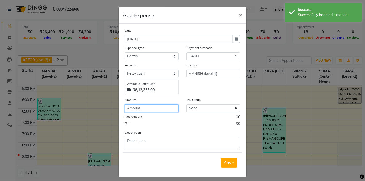
click at [162, 104] on input "number" at bounding box center [152, 108] width 54 height 8
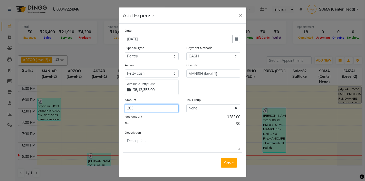
type input "283"
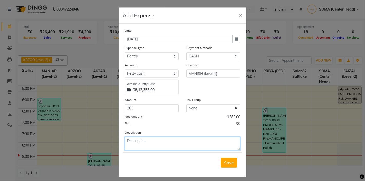
click at [151, 142] on textarea at bounding box center [183, 143] width 116 height 13
type textarea "MILK PKT"
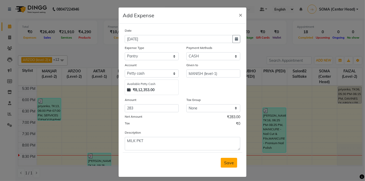
click at [226, 162] on span "Save" at bounding box center [229, 162] width 10 height 5
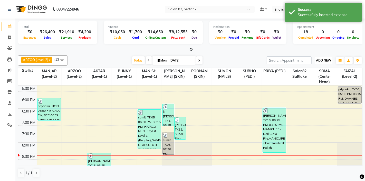
click at [323, 61] on span "ADD NEW" at bounding box center [323, 60] width 15 height 4
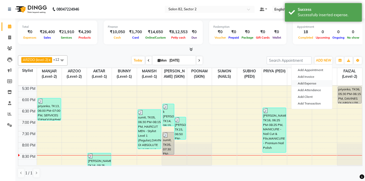
click at [305, 82] on link "Add Expense" at bounding box center [312, 83] width 41 height 7
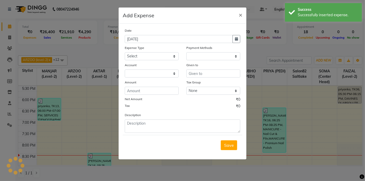
select select "1"
select select "4098"
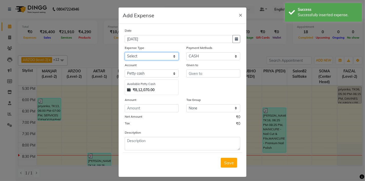
click at [153, 55] on select "Select Advance Salary Bank charges Car maintenance Cash transfer to bank Client…" at bounding box center [152, 56] width 54 height 8
select select "11448"
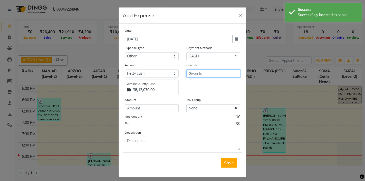
click at [221, 76] on input "text" at bounding box center [213, 73] width 54 height 8
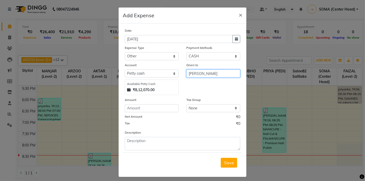
type input "NAYEEM"
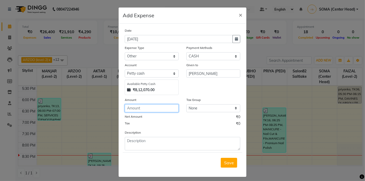
click at [167, 106] on input "number" at bounding box center [152, 108] width 54 height 8
type input "1500"
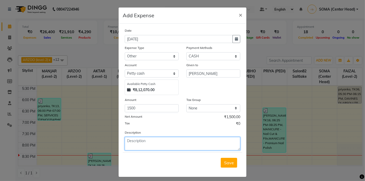
click at [160, 145] on textarea at bounding box center [183, 143] width 116 height 13
type textarea "ELECRICAL PURPOSE"
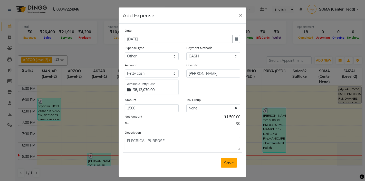
click at [225, 161] on span "Save" at bounding box center [229, 162] width 10 height 5
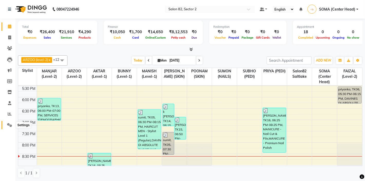
click at [10, 125] on icon at bounding box center [9, 125] width 5 height 4
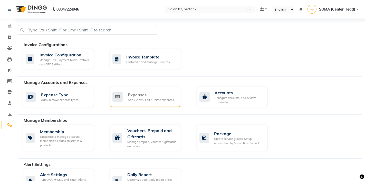
click at [144, 96] on div "Expenses" at bounding box center [151, 94] width 46 height 6
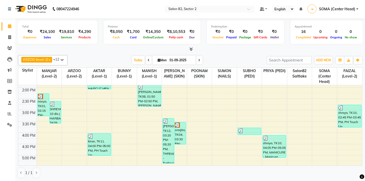
scroll to position [169, 0]
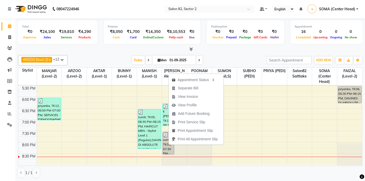
click at [107, 54] on div "ARZOO (level-2) x AKTAR (level-1) x BUNNY (level-1) x POONAM (SKIN) x SUMON (NA…" at bounding box center [190, 116] width 345 height 126
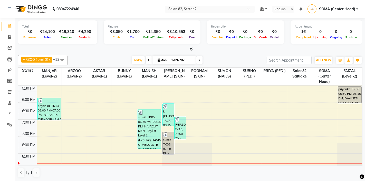
scroll to position [0, 0]
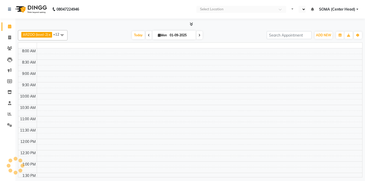
select select "en"
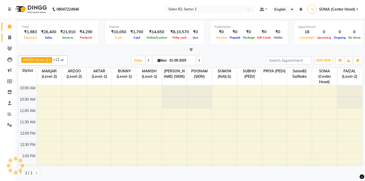
click at [9, 38] on icon at bounding box center [9, 37] width 3 height 4
select select "service"
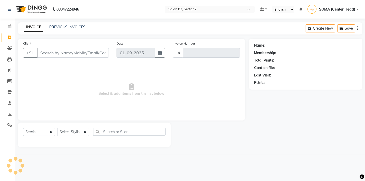
type input "1682"
select select "8703"
click at [67, 131] on select "Select Stylist" at bounding box center [73, 132] width 32 height 8
select select "67954"
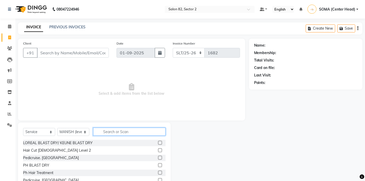
click at [130, 131] on input "text" at bounding box center [129, 131] width 72 height 8
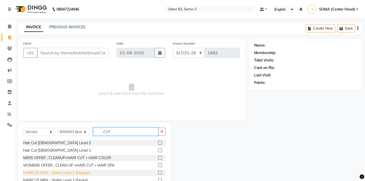
type input "CUT"
click at [83, 172] on div "HAIRCUT MEN - Stylist Level 1 (Regular)" at bounding box center [56, 172] width 67 height 5
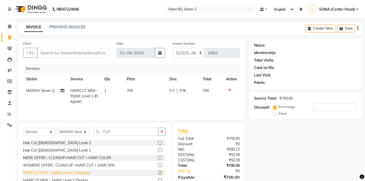
checkbox input "false"
click at [162, 132] on icon "button" at bounding box center [162, 131] width 3 height 4
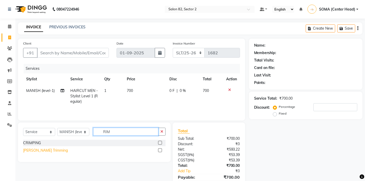
type input "RIM"
click at [60, 152] on div "BEARD - Beard Trimming" at bounding box center [45, 149] width 45 height 5
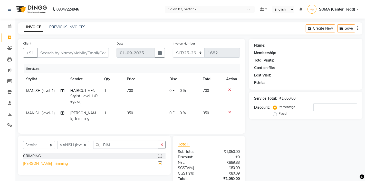
checkbox input "false"
click at [162, 143] on icon "button" at bounding box center [162, 145] width 3 height 4
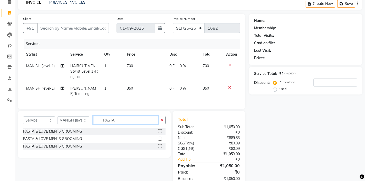
scroll to position [38, 0]
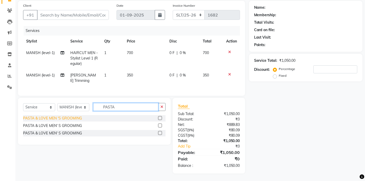
type input "PASTA"
click at [76, 118] on div "PASTA & LOVE MEN 'S GROOMING" at bounding box center [52, 117] width 59 height 5
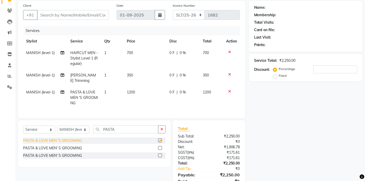
checkbox input "false"
click at [76, 146] on div "PASTA & LOVE MEN' S GROOMING" at bounding box center [52, 147] width 59 height 5
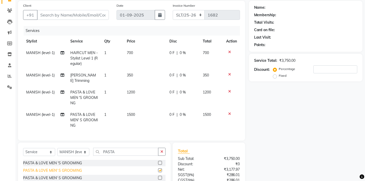
checkbox input "false"
click at [77, 176] on div "PASTA & LOVE MEN' S GROOMING" at bounding box center [52, 177] width 59 height 5
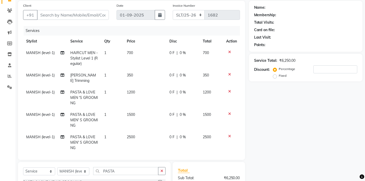
checkbox input "false"
click at [231, 135] on div at bounding box center [231, 136] width 11 height 4
click at [230, 135] on icon at bounding box center [229, 136] width 3 height 4
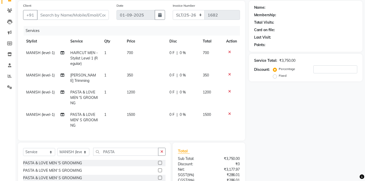
click at [229, 113] on icon at bounding box center [229, 114] width 3 height 4
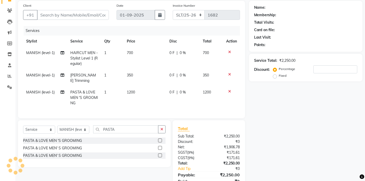
scroll to position [0, 0]
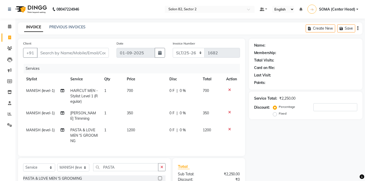
click at [230, 112] on icon at bounding box center [229, 112] width 3 height 4
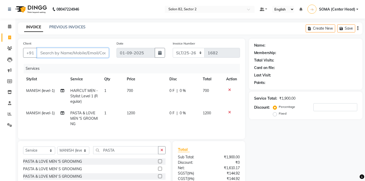
click at [69, 52] on input "Client" at bounding box center [73, 53] width 72 height 10
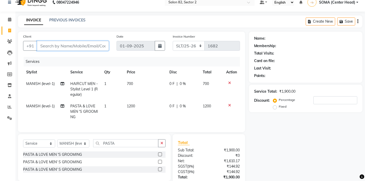
scroll to position [4, 0]
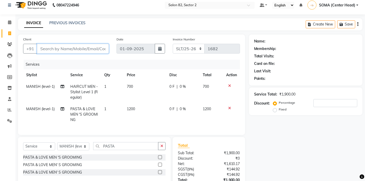
click at [83, 47] on input "Client" at bounding box center [73, 49] width 72 height 10
type input "9"
type input "0"
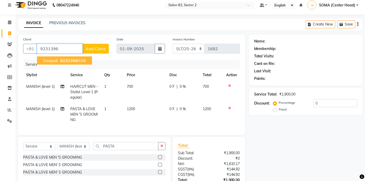
click at [71, 59] on span "9231396" at bounding box center [69, 60] width 18 height 5
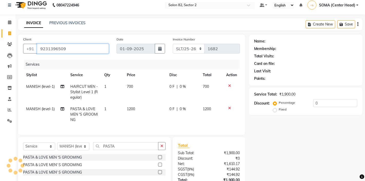
type input "9231396509"
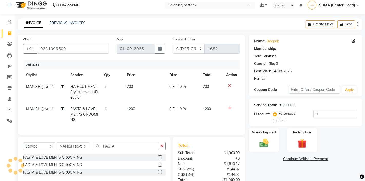
select select "1: Object"
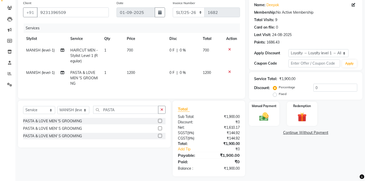
scroll to position [43, 0]
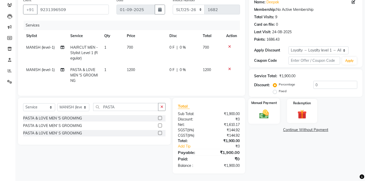
click at [269, 111] on img at bounding box center [264, 113] width 16 height 11
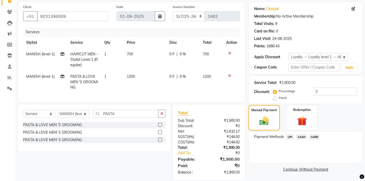
scroll to position [42, 0]
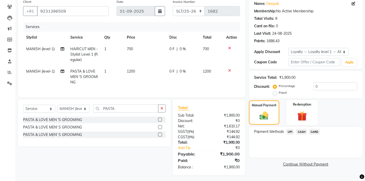
click at [305, 107] on div "Redemption" at bounding box center [302, 112] width 32 height 25
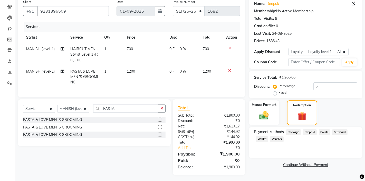
click at [326, 132] on span "Points" at bounding box center [324, 132] width 11 height 6
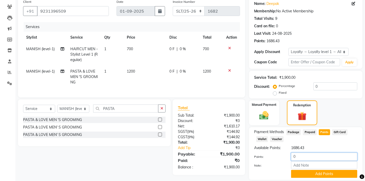
click at [317, 155] on input "0" at bounding box center [324, 156] width 66 height 8
type input "500"
click at [317, 173] on button "Add Points" at bounding box center [324, 174] width 66 height 8
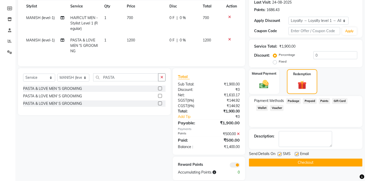
scroll to position [75, 0]
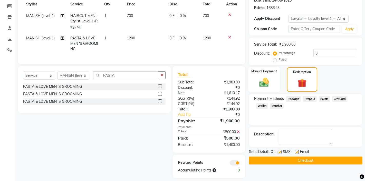
click at [269, 73] on label "Manual Payment" at bounding box center [264, 71] width 26 height 5
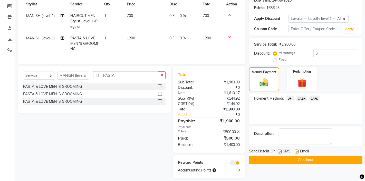
scroll to position [80, 0]
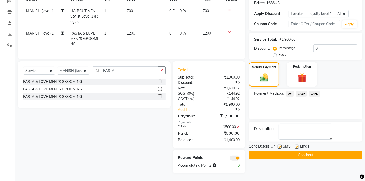
click at [315, 92] on span "CARD" at bounding box center [314, 93] width 11 height 6
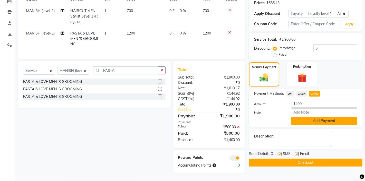
click at [318, 120] on button "Add Payment" at bounding box center [324, 121] width 66 height 8
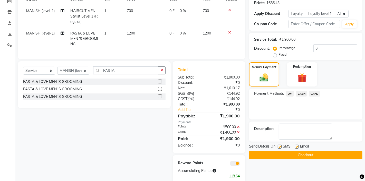
click at [309, 153] on button "Checkout" at bounding box center [306, 155] width 114 height 8
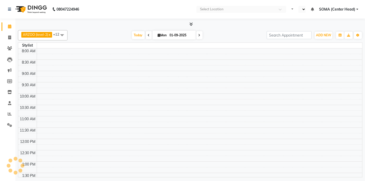
select select "en"
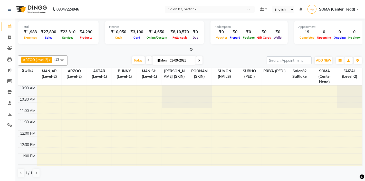
scroll to position [159, 0]
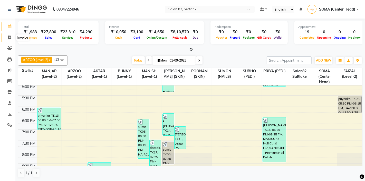
click at [10, 38] on icon at bounding box center [9, 37] width 3 height 4
select select "service"
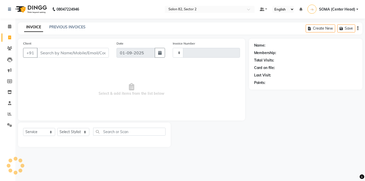
type input "1683"
select select "8703"
click at [74, 25] on link "PREVIOUS INVOICES" at bounding box center [67, 27] width 36 height 5
